Goal: Communication & Community: Connect with others

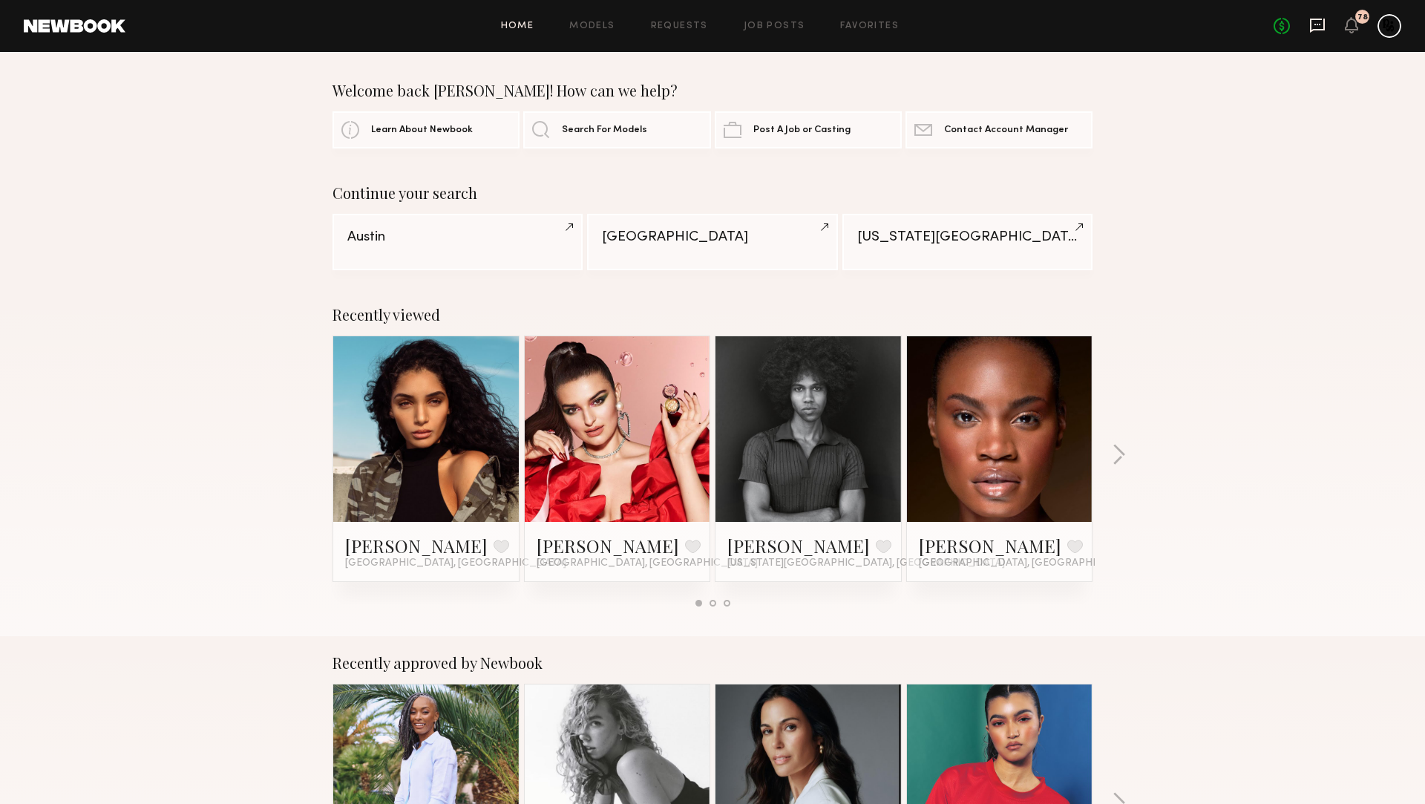
click at [1315, 27] on icon at bounding box center [1318, 25] width 16 height 16
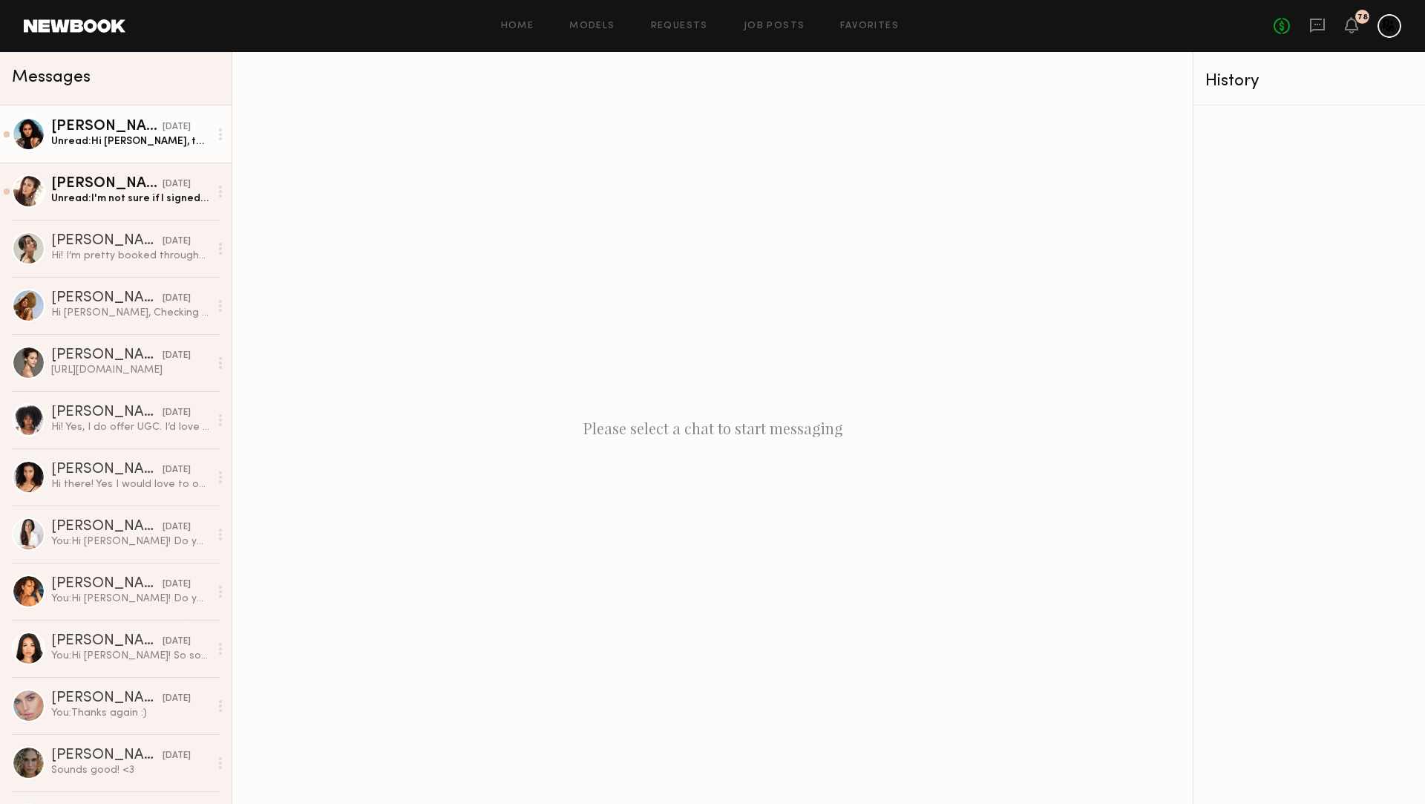
click at [123, 132] on div "[PERSON_NAME]" at bounding box center [106, 127] width 111 height 15
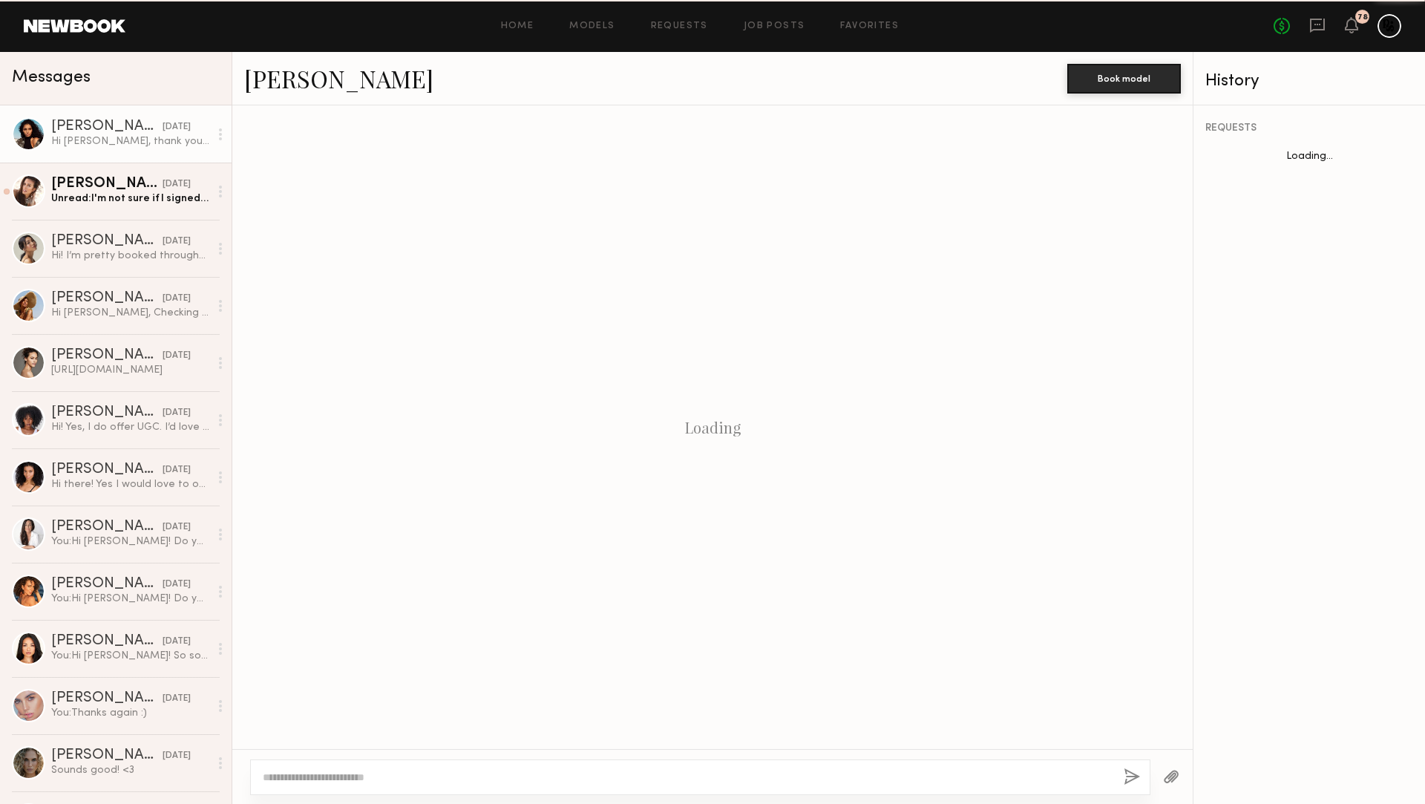
scroll to position [311, 0]
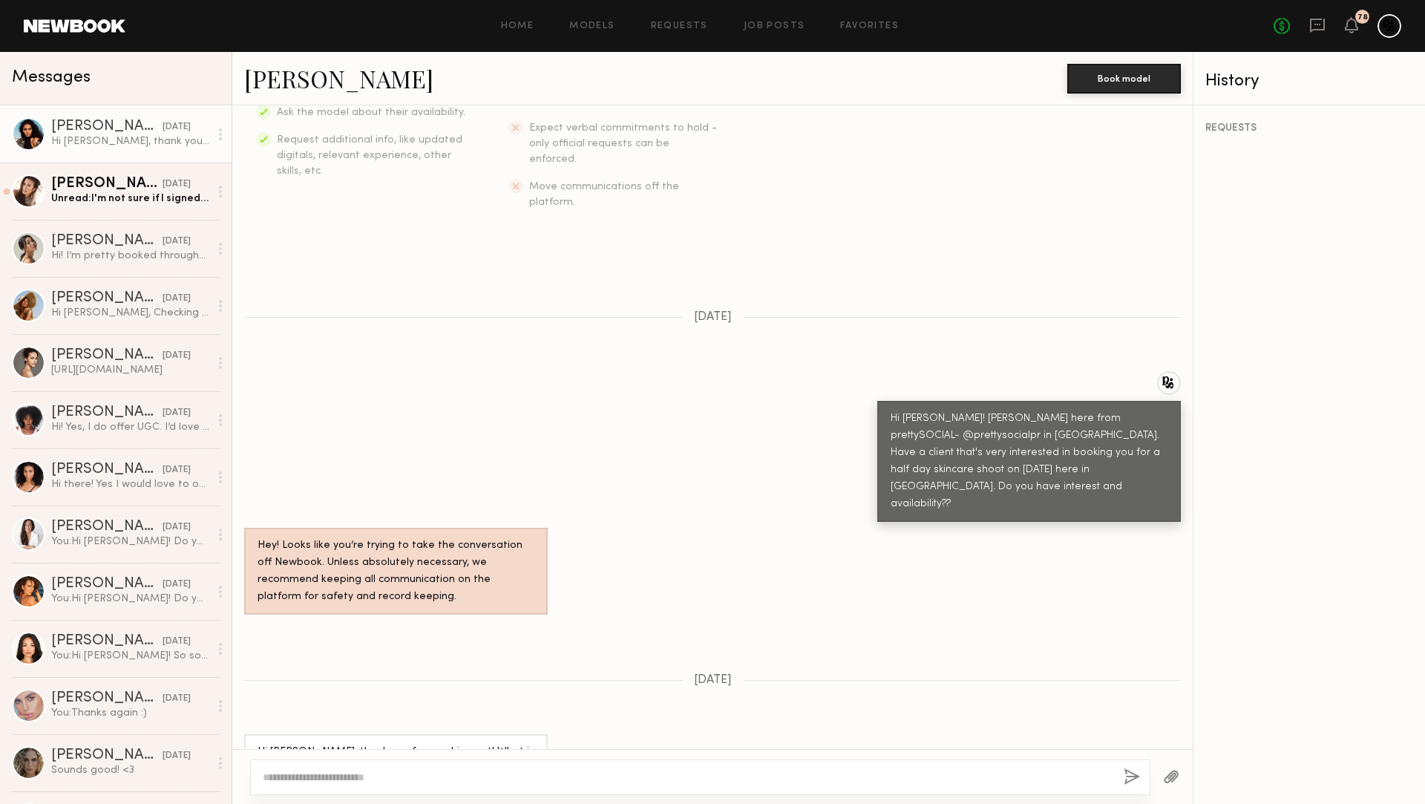
click at [319, 79] on link "[PERSON_NAME]" at bounding box center [338, 78] width 189 height 32
click at [358, 768] on div at bounding box center [700, 778] width 901 height 36
click at [358, 776] on textarea at bounding box center [687, 777] width 849 height 15
type textarea "**********"
click at [1129, 774] on button "button" at bounding box center [1133, 777] width 16 height 19
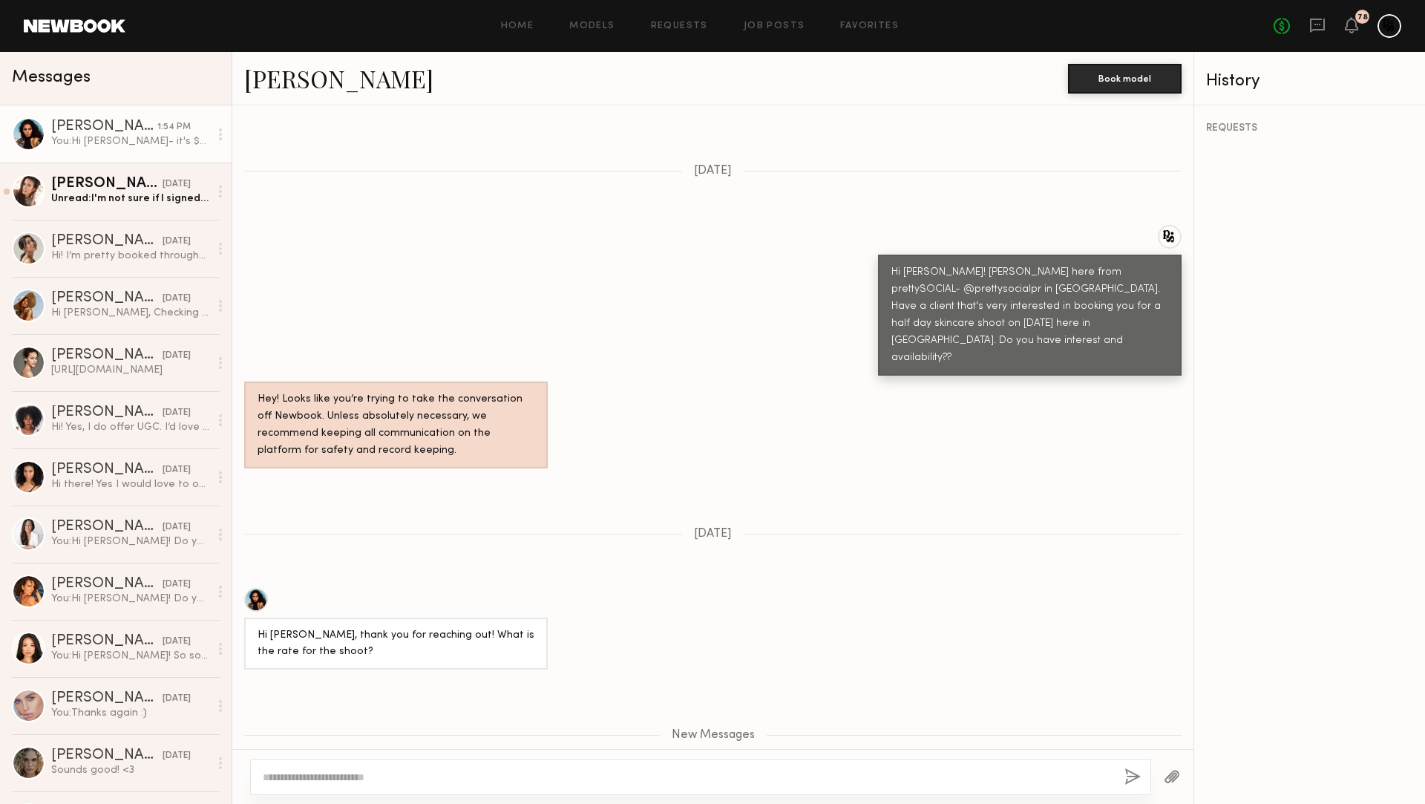
scroll to position [624, 0]
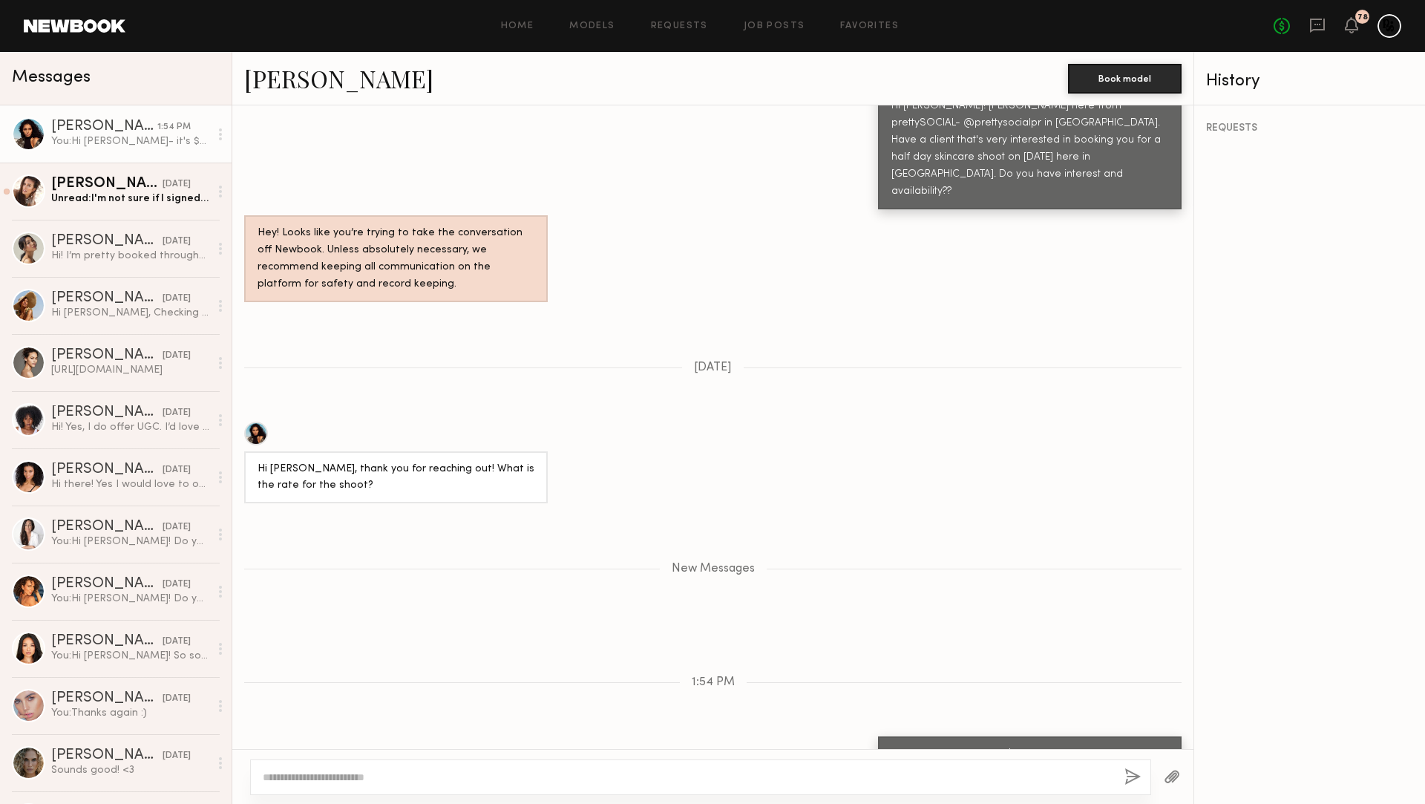
click at [296, 86] on link "[PERSON_NAME]" at bounding box center [338, 78] width 189 height 32
click at [143, 190] on div "[PERSON_NAME]" at bounding box center [106, 184] width 111 height 15
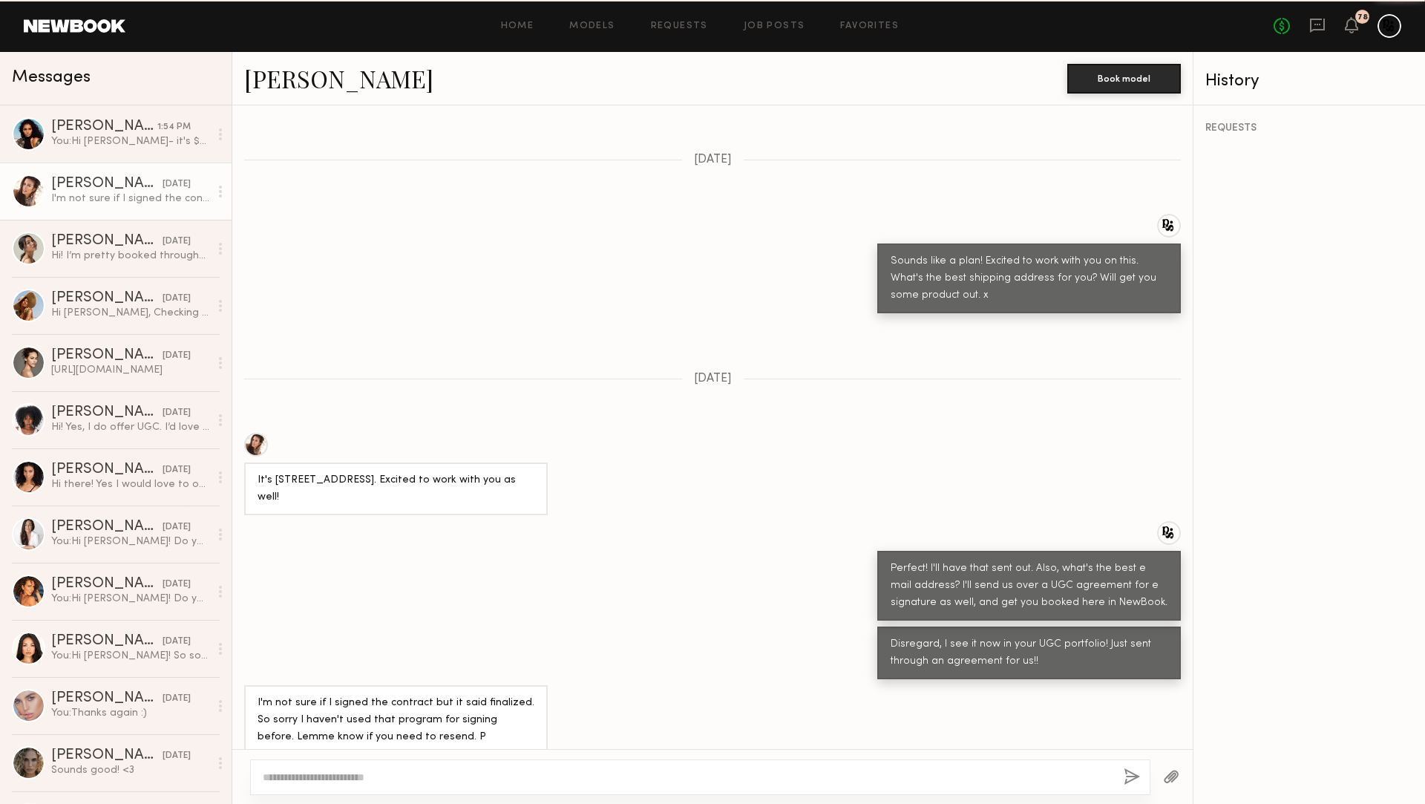
scroll to position [567, 0]
